Goal: Task Accomplishment & Management: Complete application form

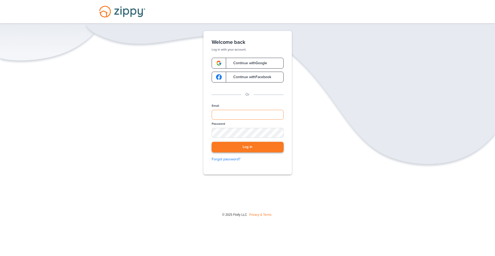
type input "**********"
click at [237, 146] on button "Log in" at bounding box center [247, 147] width 72 height 11
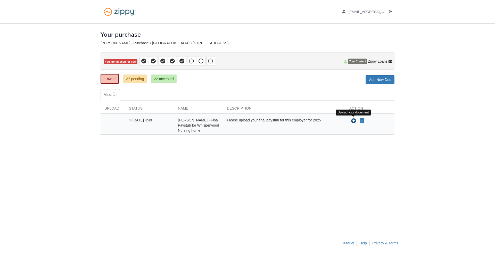
click at [352, 120] on icon "Upload Brittney Nolan - Final Paystub for Whisperwood Nursing home" at bounding box center [353, 120] width 5 height 5
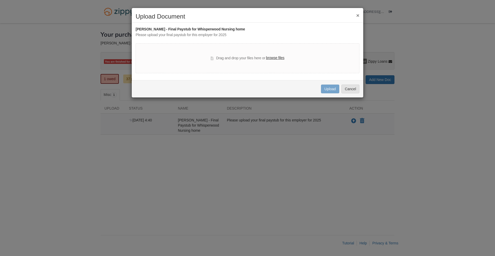
drag, startPoint x: 272, startPoint y: 59, endPoint x: 277, endPoint y: 61, distance: 5.7
click at [273, 59] on label "browse files" at bounding box center [275, 58] width 18 height 6
click at [0, 0] on input "browse files" at bounding box center [0, 0] width 0 height 0
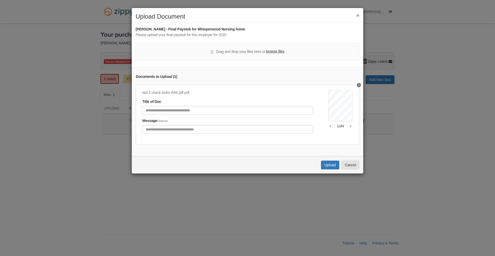
click at [347, 125] on div "1 of 4" at bounding box center [340, 125] width 24 height 5
drag, startPoint x: 348, startPoint y: 125, endPoint x: 335, endPoint y: 165, distance: 42.3
click at [348, 125] on button "button" at bounding box center [350, 125] width 4 height 3
click at [332, 166] on button "Upload" at bounding box center [330, 164] width 18 height 9
